Goal: Navigation & Orientation: Find specific page/section

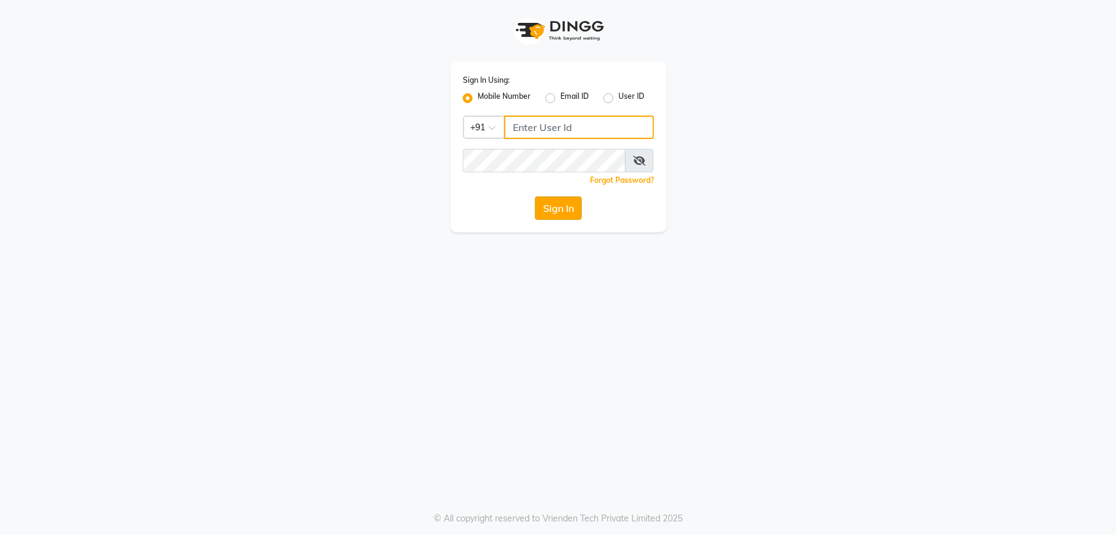
type input "9327566487"
click at [556, 206] on button "Sign In" at bounding box center [558, 207] width 47 height 23
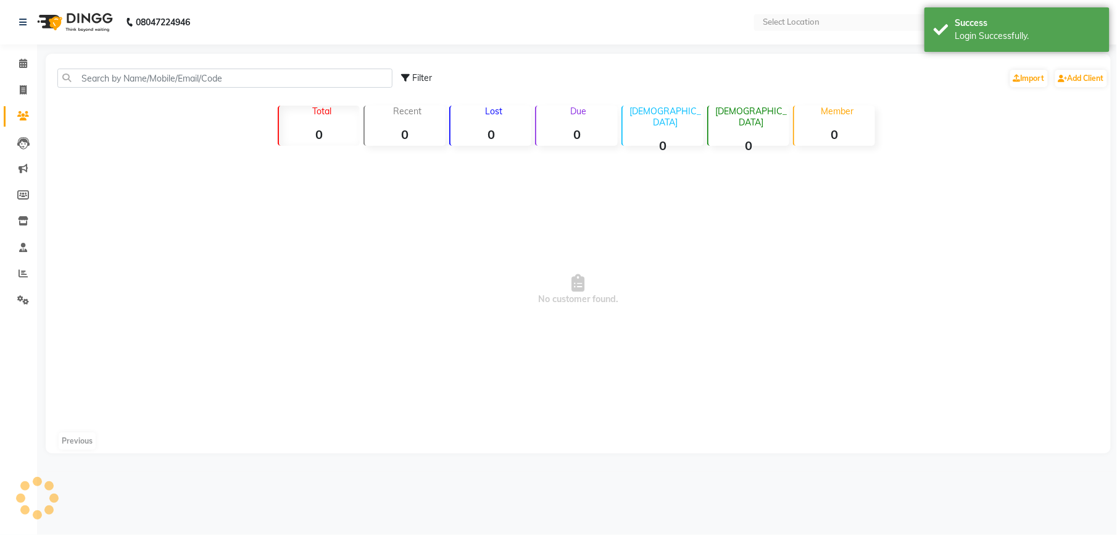
select select "en"
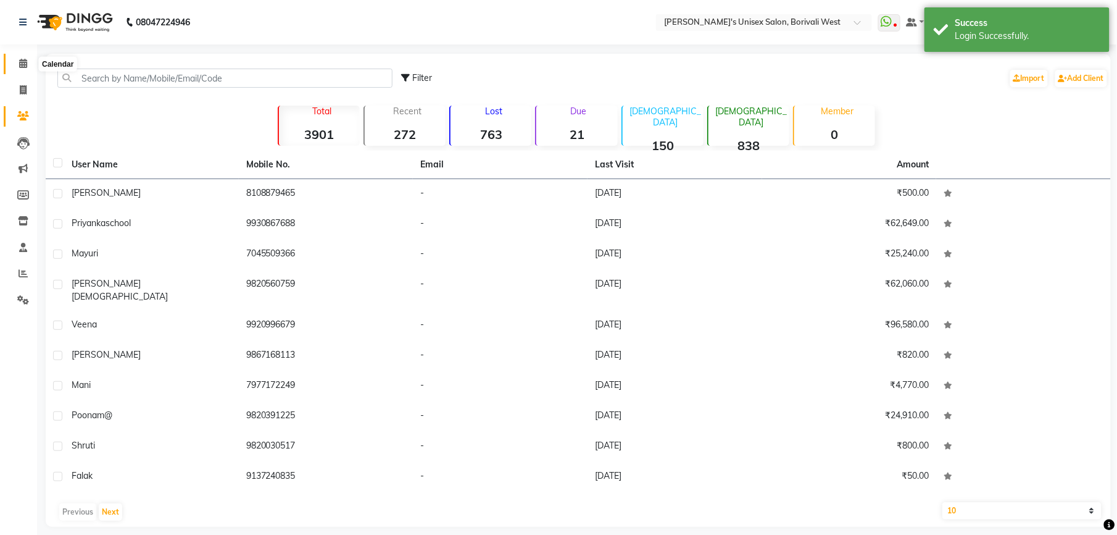
drag, startPoint x: 23, startPoint y: 62, endPoint x: 0, endPoint y: 126, distance: 68.1
click at [23, 62] on icon at bounding box center [23, 63] width 8 height 9
